Goal: Find specific page/section: Find specific page/section

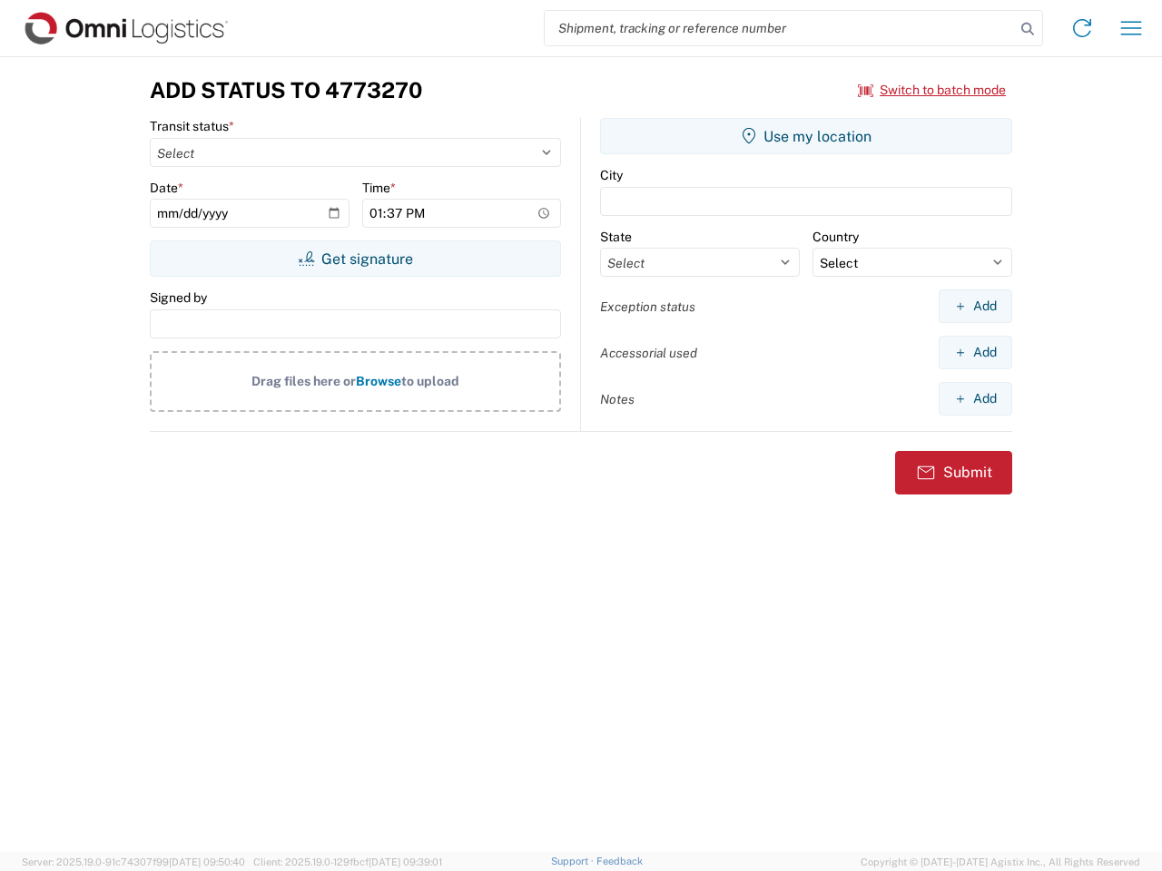
click at [780, 28] on input "search" at bounding box center [780, 28] width 470 height 34
click at [1027, 29] on icon at bounding box center [1027, 28] width 25 height 25
click at [1082, 28] on icon at bounding box center [1081, 28] width 29 height 29
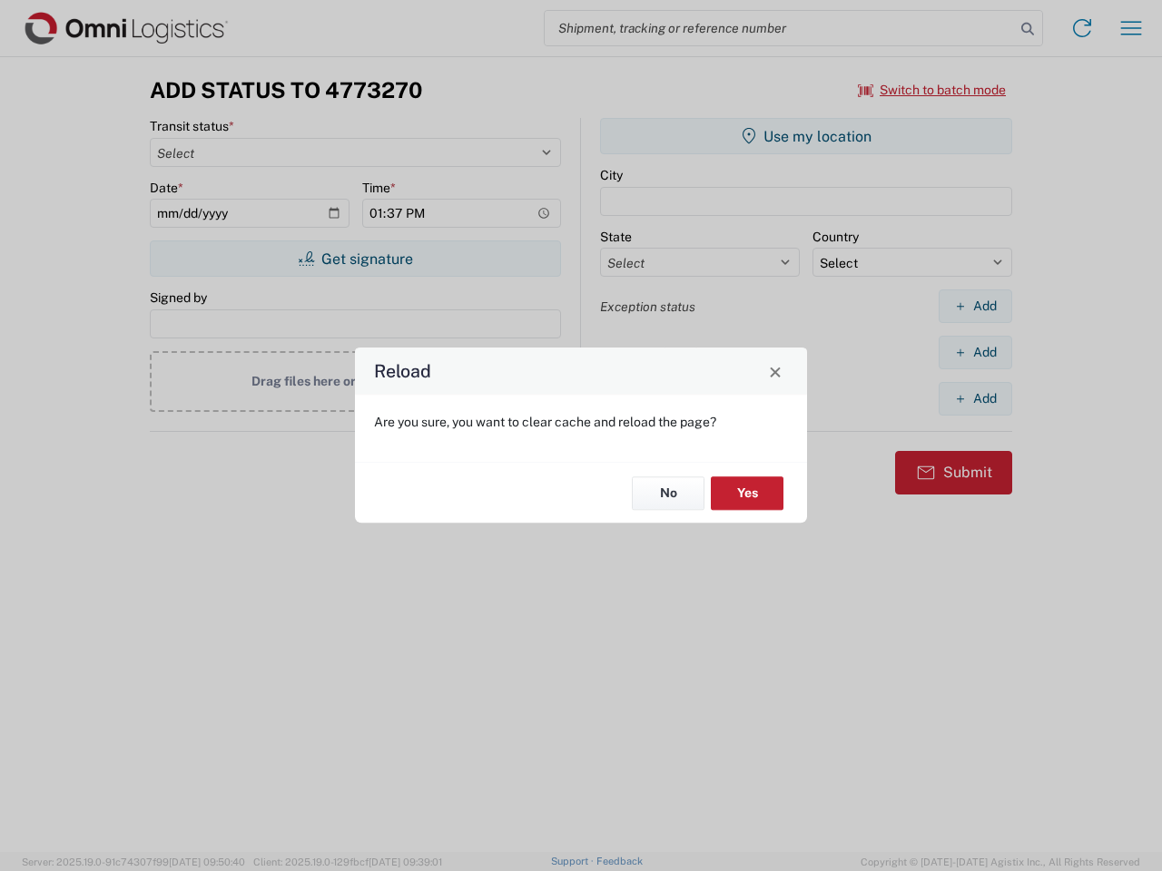
click at [1131, 28] on div "Reload Are you sure, you want to clear cache and reload the page? No Yes" at bounding box center [581, 435] width 1162 height 871
click at [932, 90] on div "Reload Are you sure, you want to clear cache and reload the page? No Yes" at bounding box center [581, 435] width 1162 height 871
click at [355, 259] on div "Reload Are you sure, you want to clear cache and reload the page? No Yes" at bounding box center [581, 435] width 1162 height 871
click at [806, 136] on div "Reload Are you sure, you want to clear cache and reload the page? No Yes" at bounding box center [581, 435] width 1162 height 871
click at [975, 306] on div "Reload Are you sure, you want to clear cache and reload the page? No Yes" at bounding box center [581, 435] width 1162 height 871
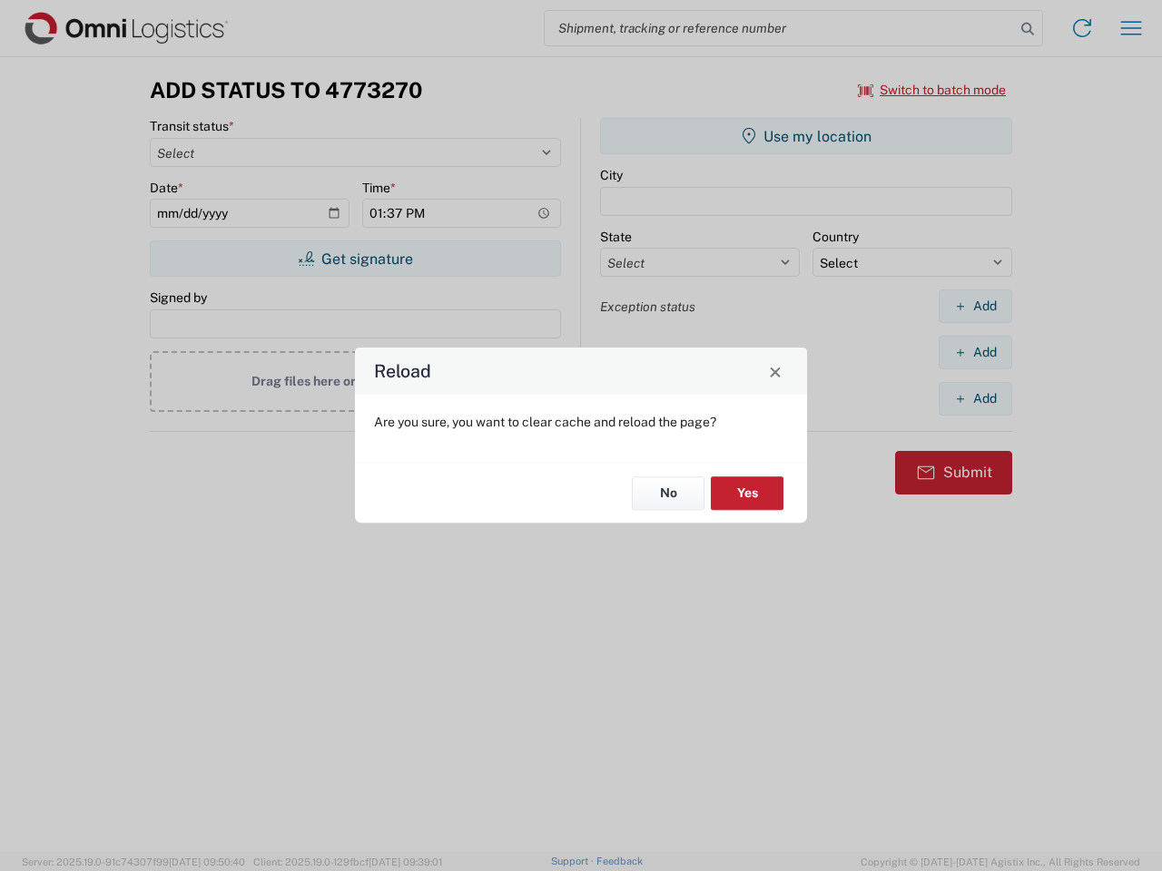
click at [975, 352] on div "Reload Are you sure, you want to clear cache and reload the page? No Yes" at bounding box center [581, 435] width 1162 height 871
click at [975, 398] on div "Reload Are you sure, you want to clear cache and reload the page? No Yes" at bounding box center [581, 435] width 1162 height 871
